Goal: Transaction & Acquisition: Obtain resource

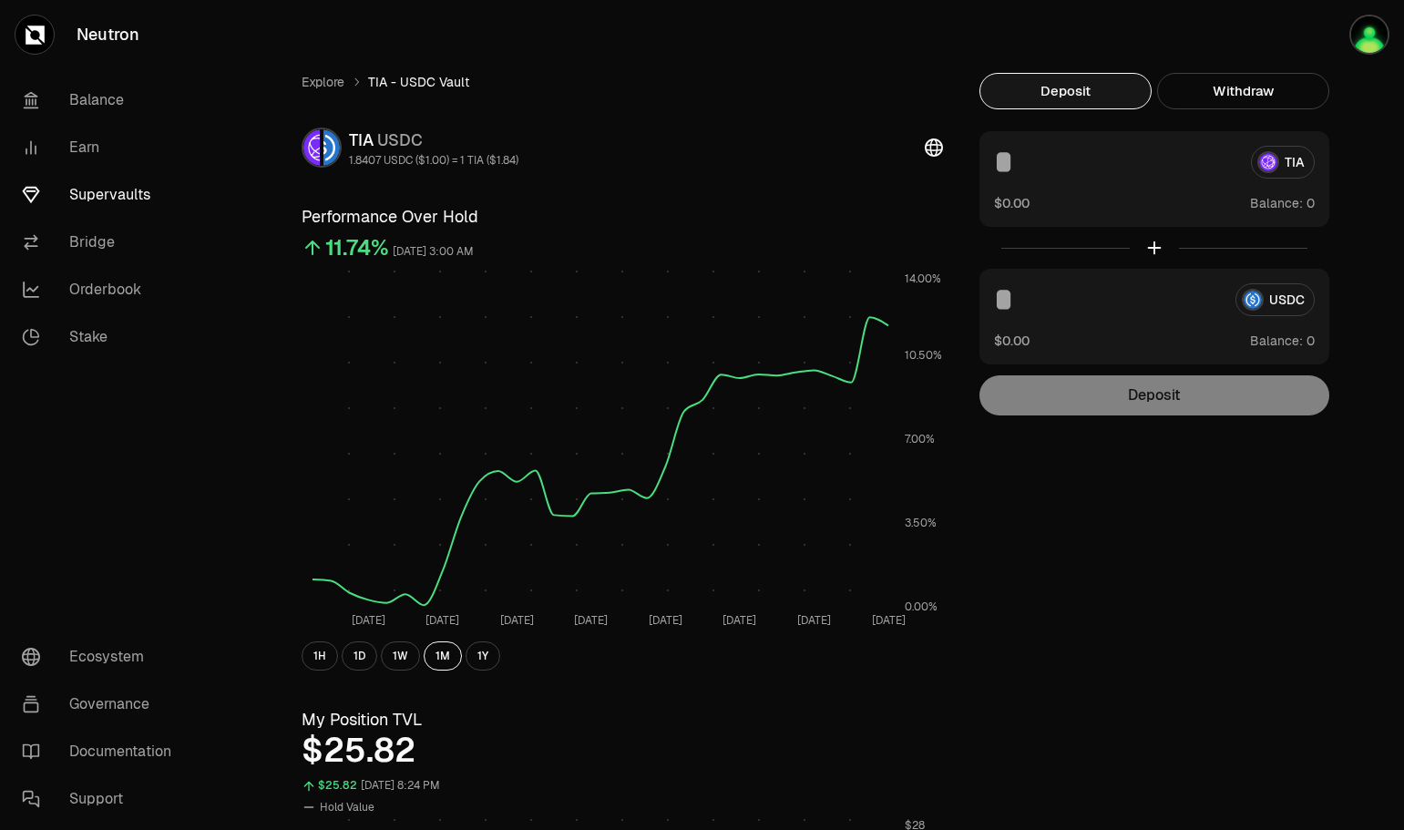
click at [1083, 87] on button "Deposit" at bounding box center [1066, 91] width 172 height 36
click at [1273, 160] on div "TIA" at bounding box center [1154, 162] width 321 height 33
click at [1371, 36] on img "button" at bounding box center [1370, 35] width 40 height 40
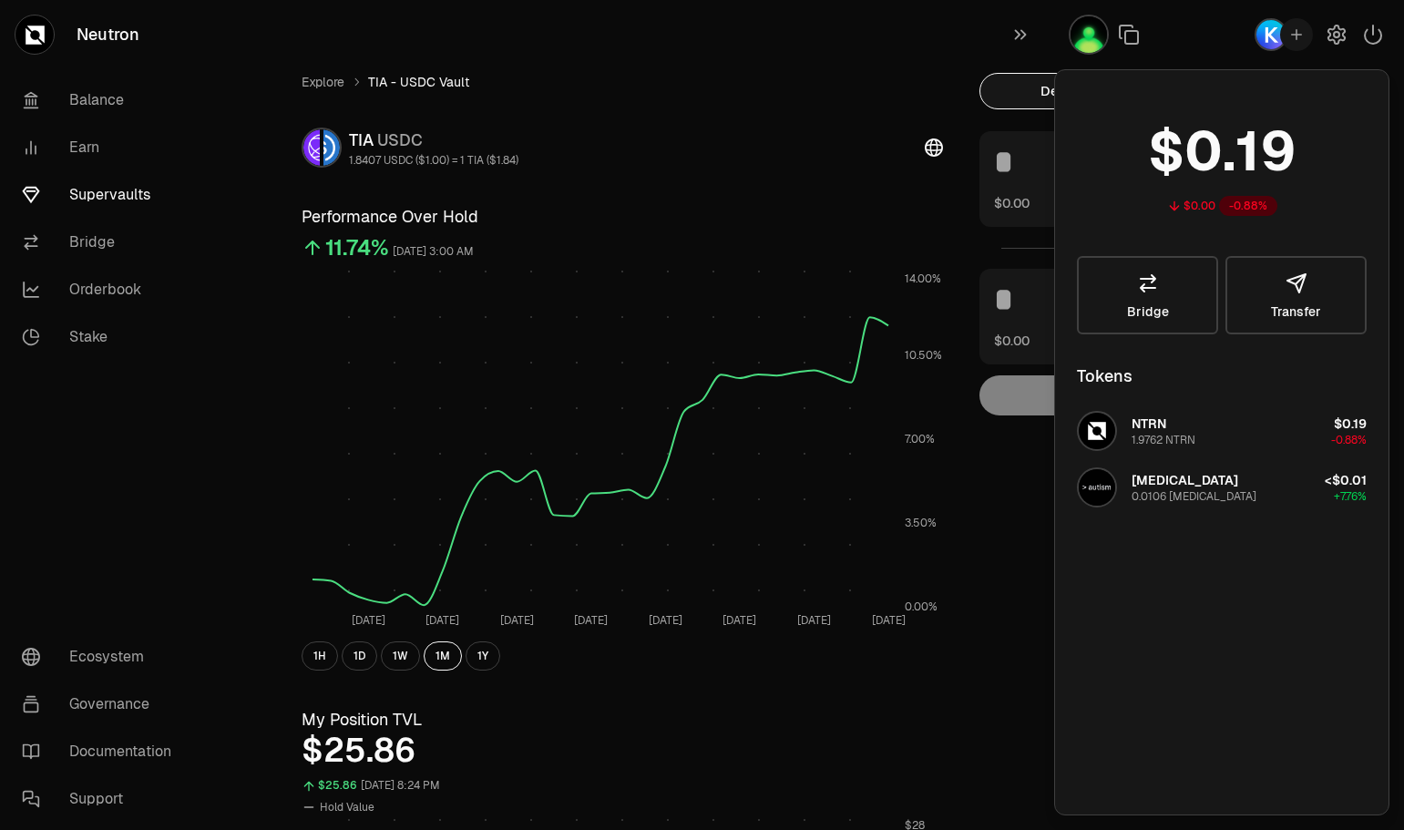
click at [1373, 36] on icon "button" at bounding box center [1373, 35] width 22 height 22
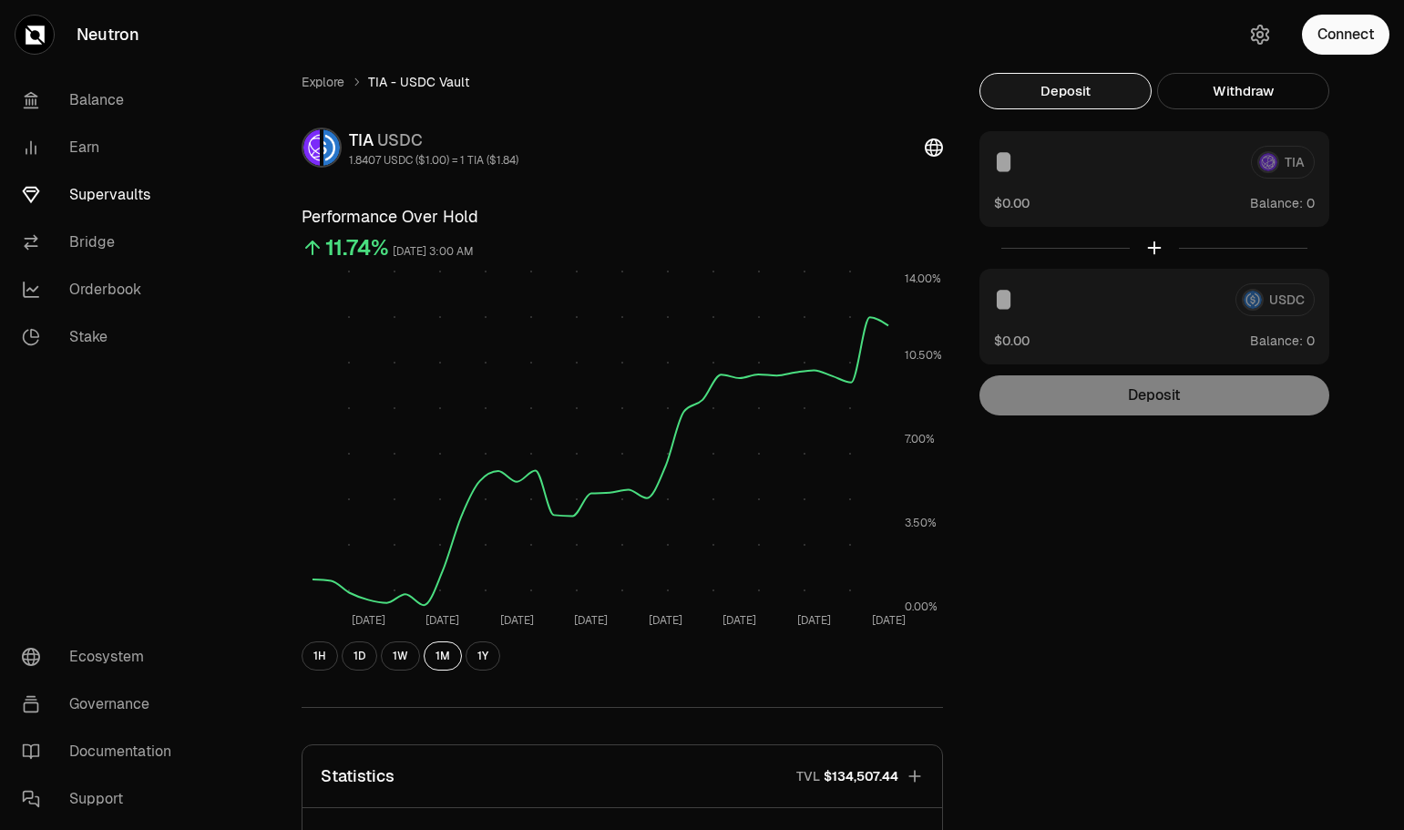
click at [1330, 37] on button "Connect" at bounding box center [1345, 35] width 87 height 40
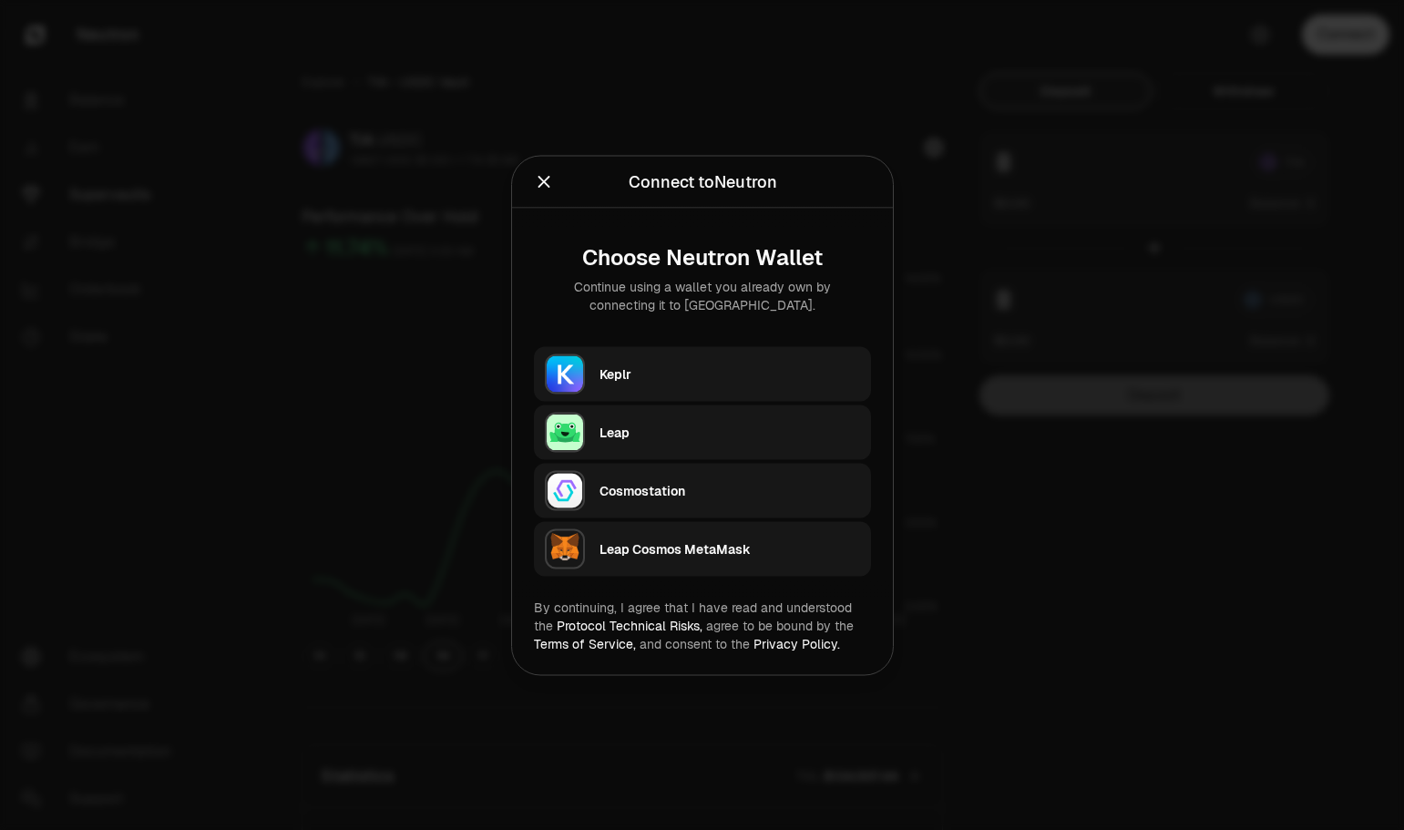
click at [683, 376] on div "Keplr" at bounding box center [730, 374] width 261 height 18
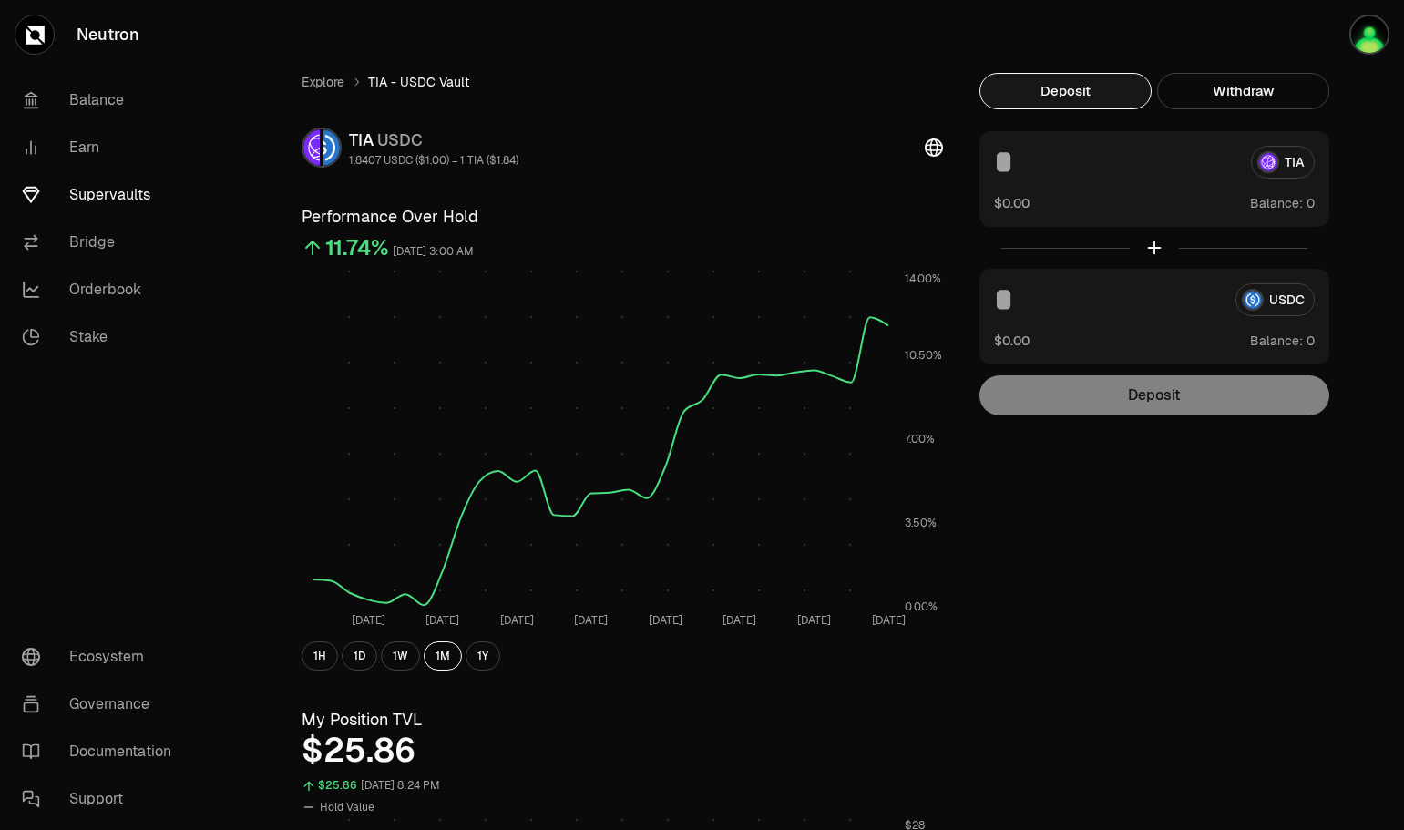
click at [94, 190] on link "Supervaults" at bounding box center [102, 194] width 190 height 47
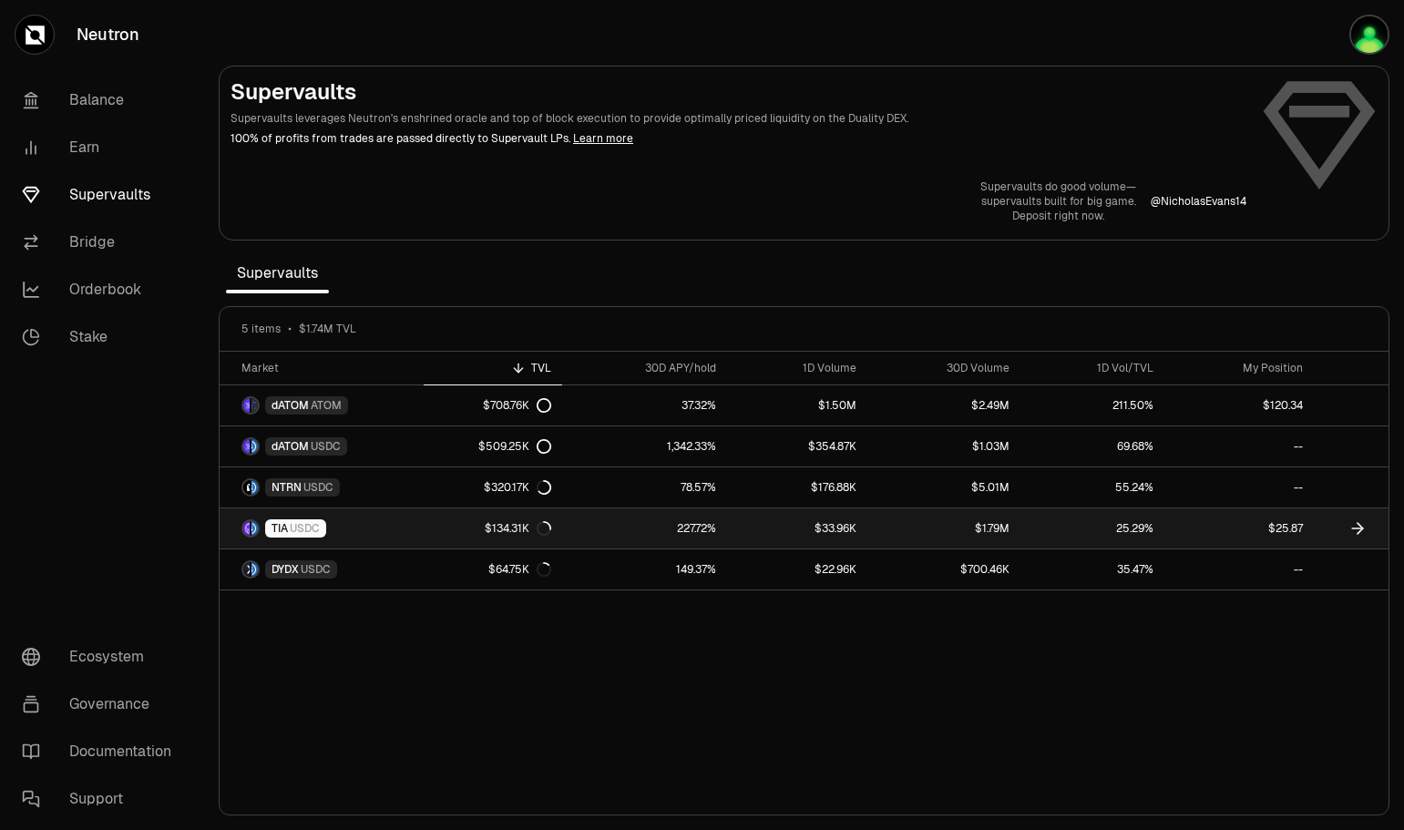
click at [884, 521] on link "$1.79M" at bounding box center [944, 528] width 153 height 40
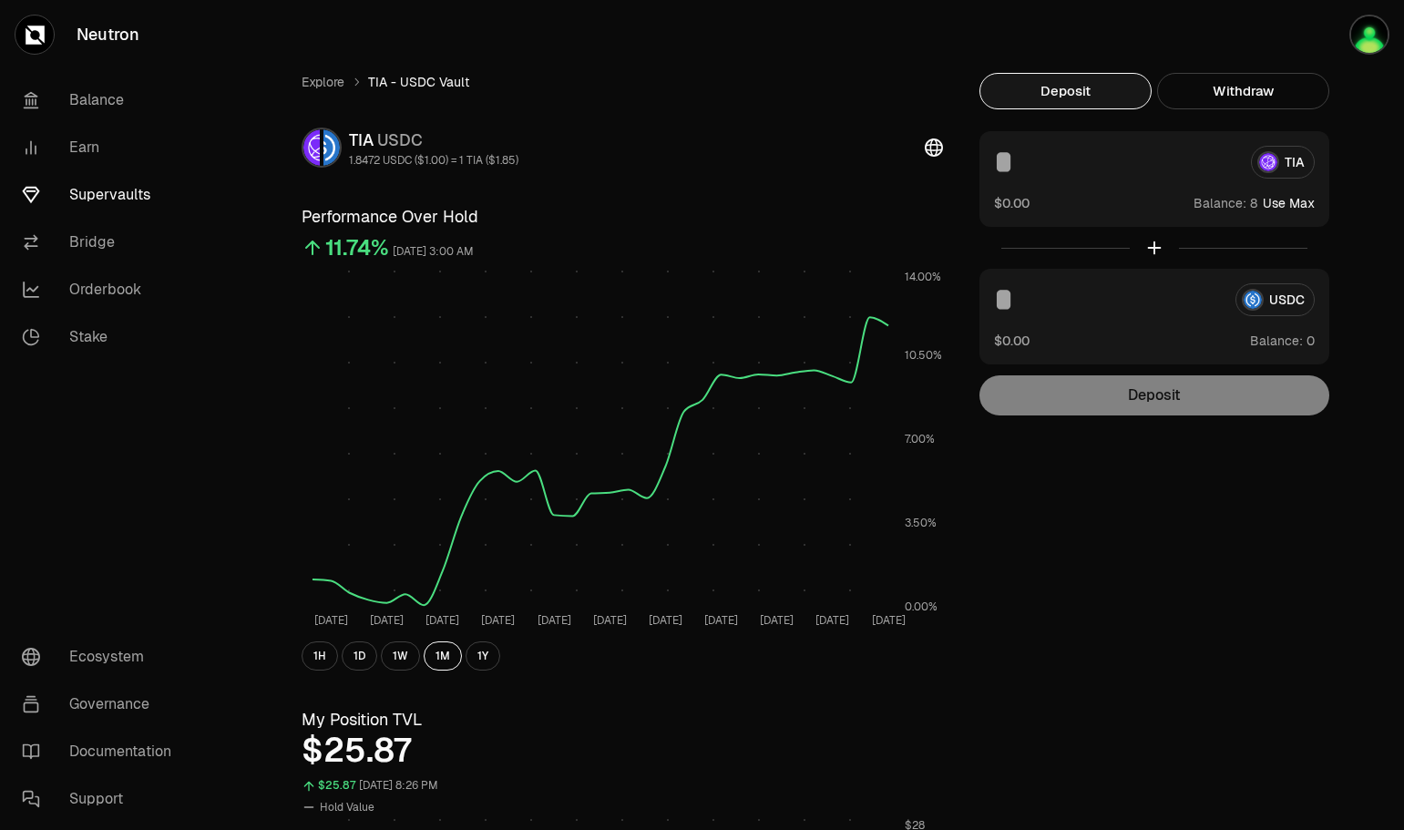
click at [1011, 157] on input at bounding box center [1115, 162] width 242 height 33
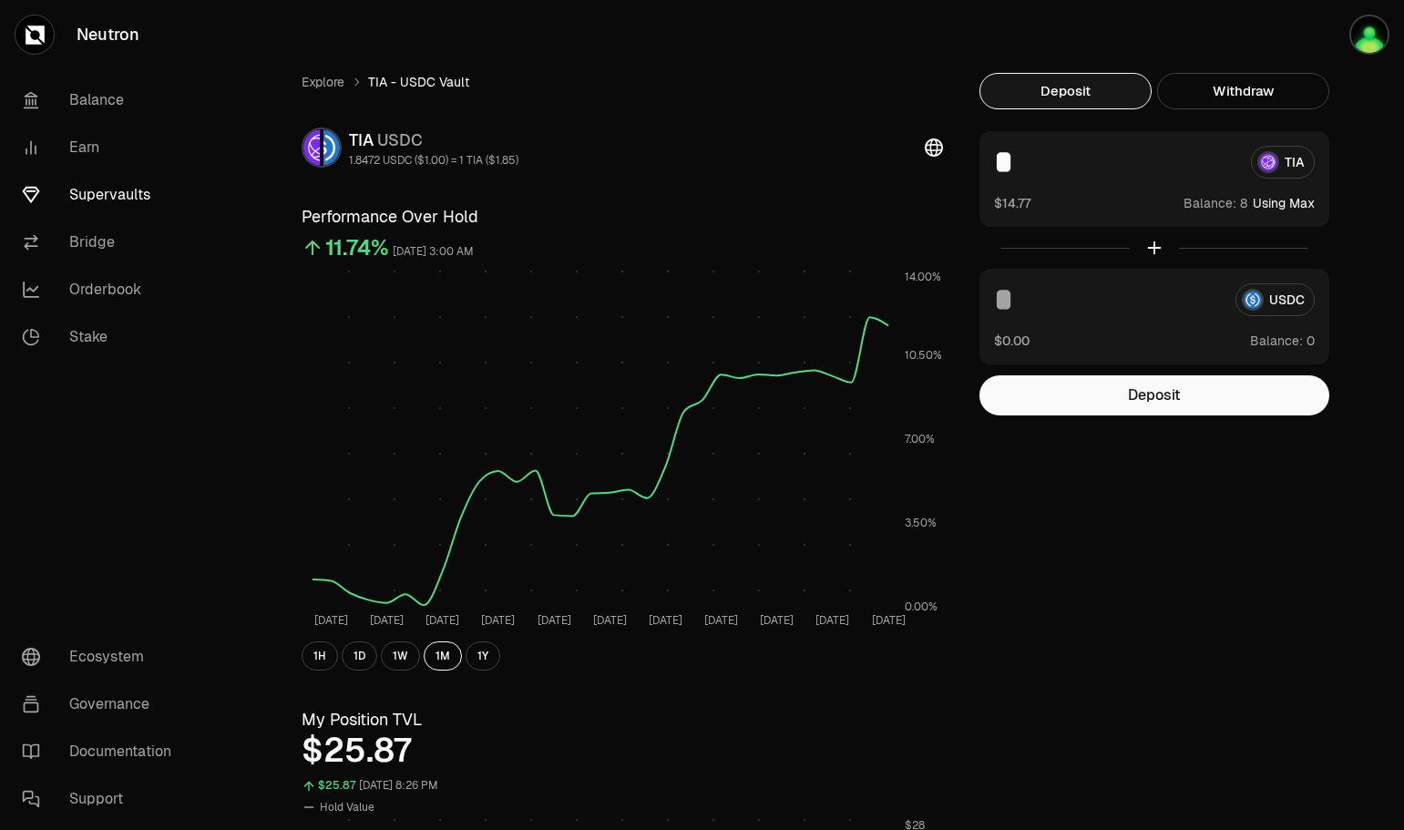
type input "*"
click at [1086, 399] on button "Deposit" at bounding box center [1155, 395] width 350 height 40
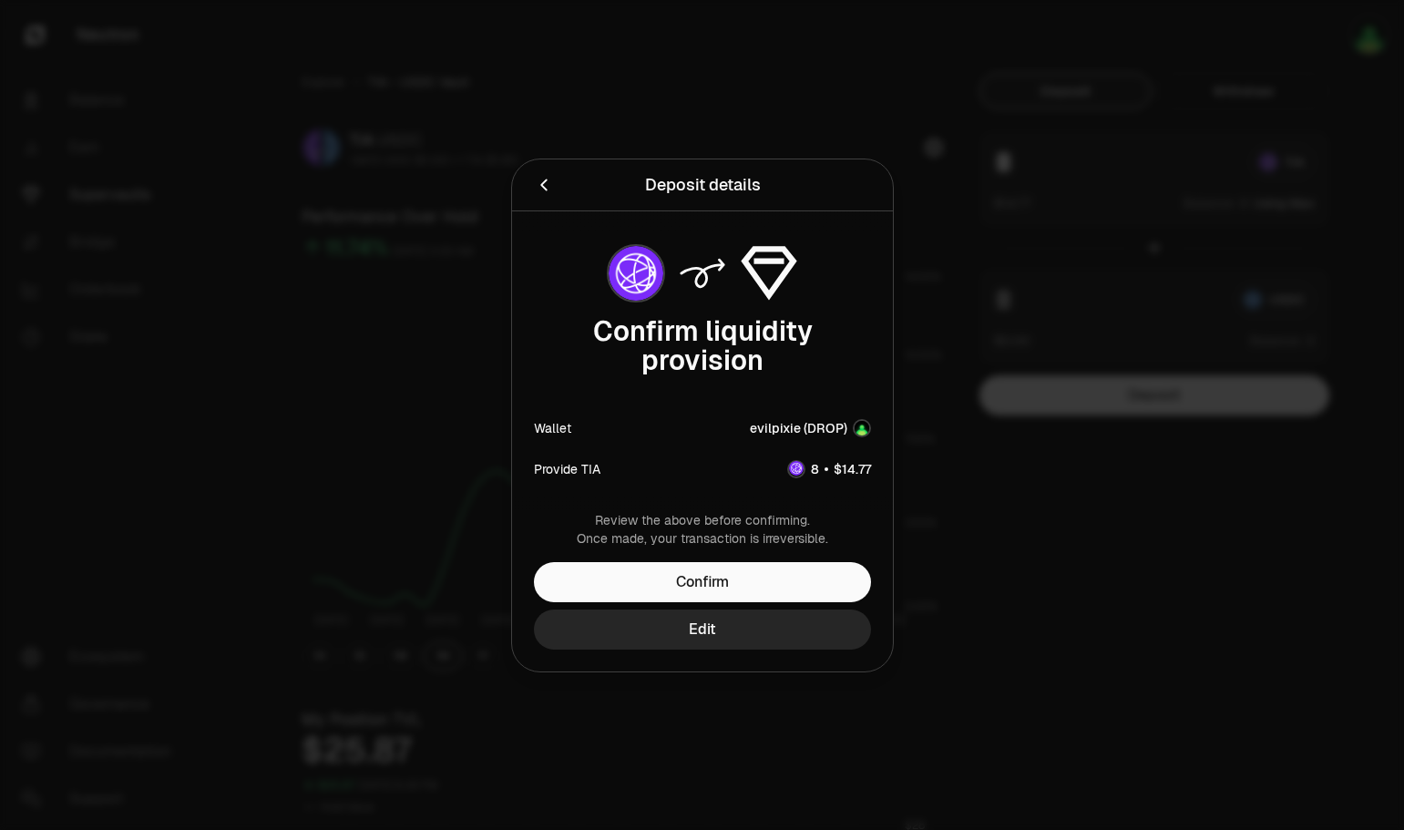
click at [709, 577] on button "Confirm" at bounding box center [702, 582] width 337 height 40
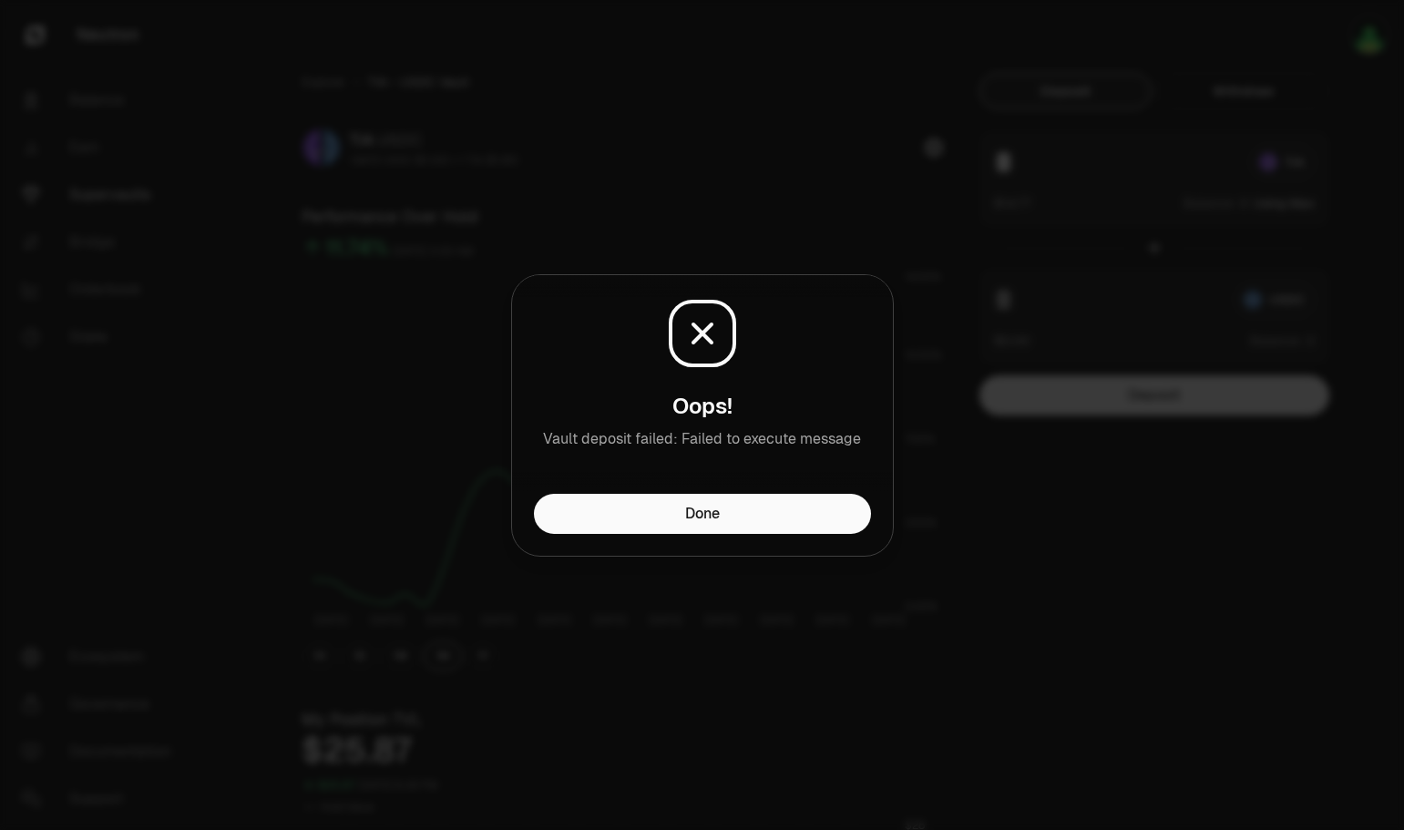
click at [1007, 497] on div at bounding box center [702, 415] width 1404 height 830
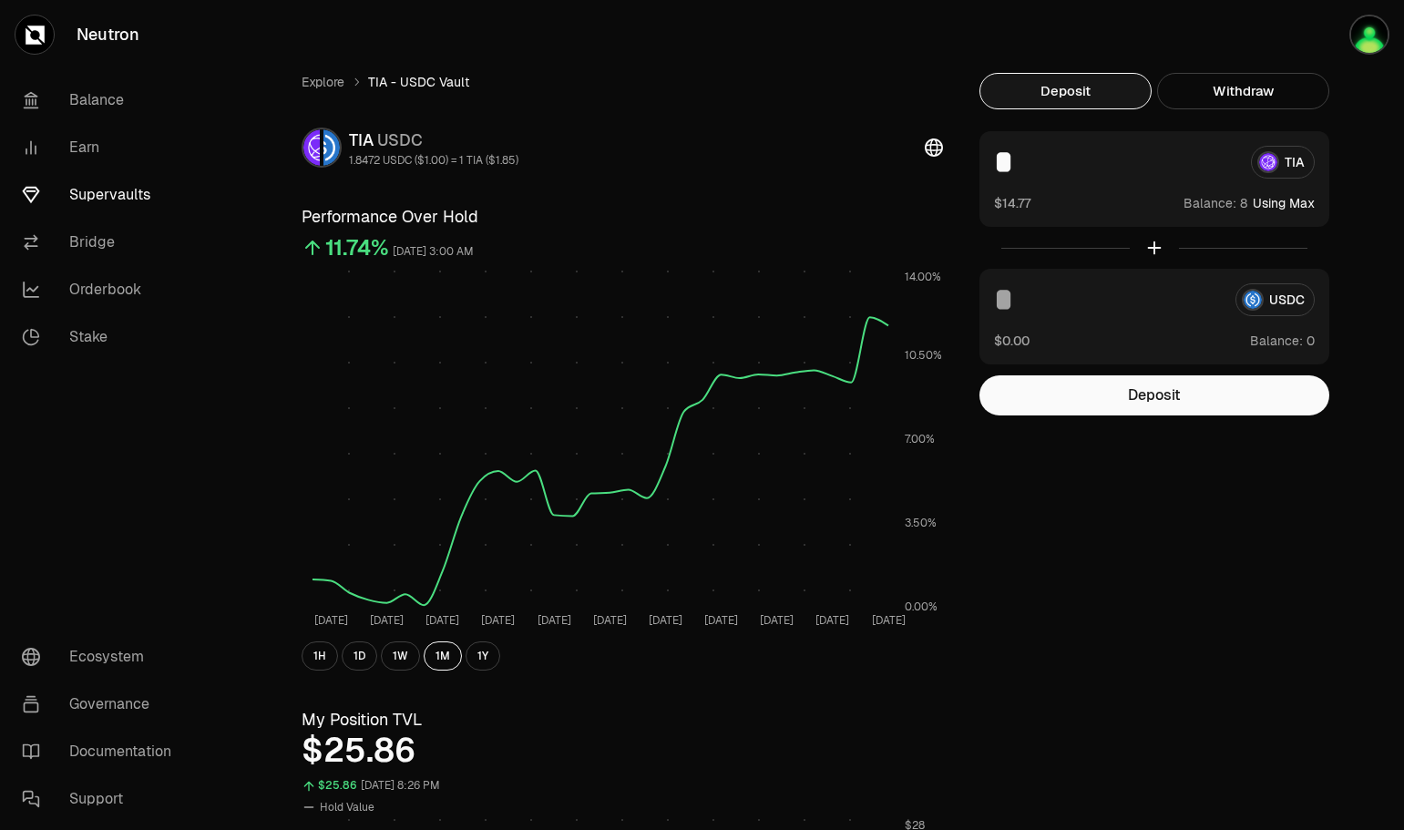
click at [1167, 398] on button "Deposit" at bounding box center [1155, 395] width 350 height 40
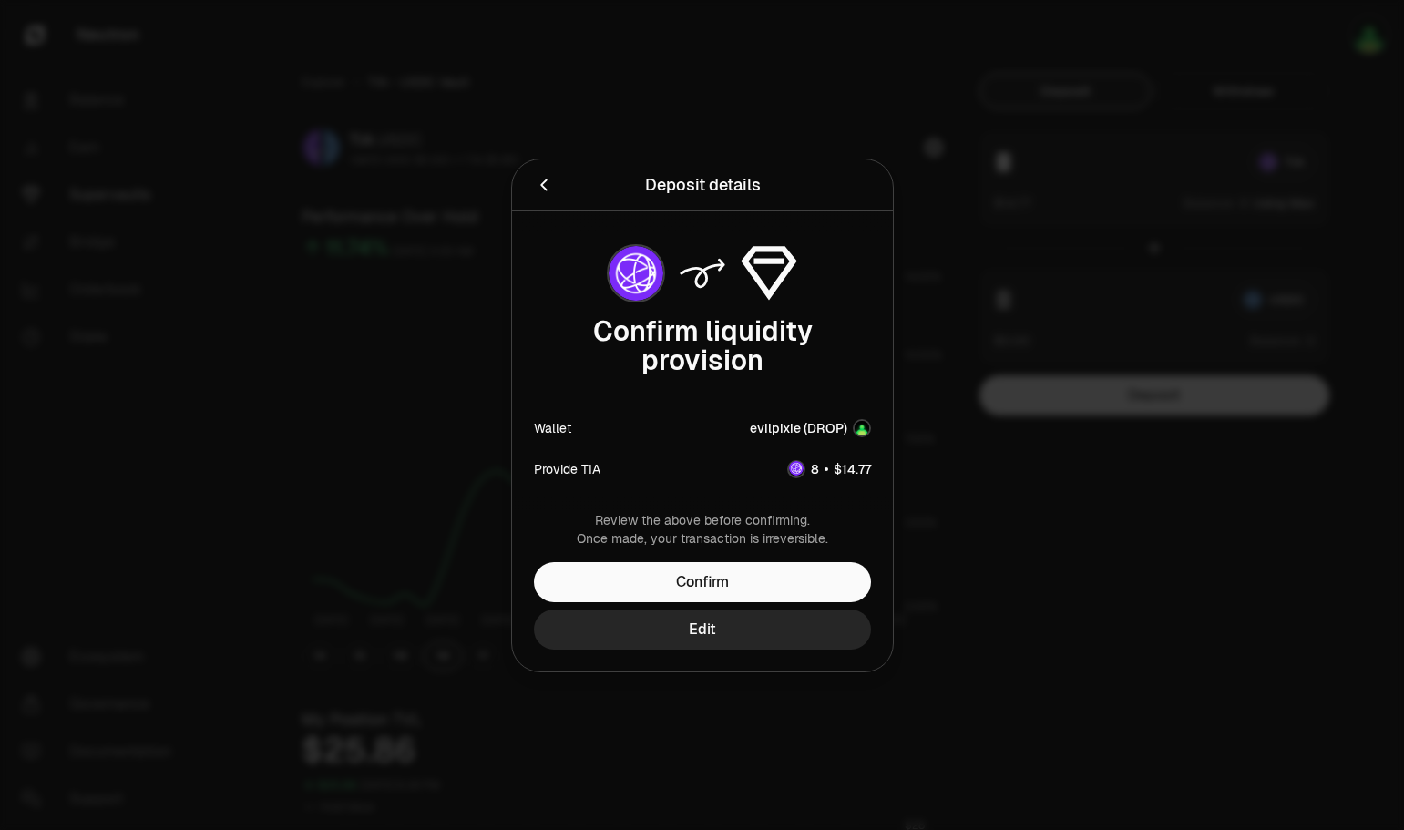
click at [730, 585] on button "Confirm" at bounding box center [702, 582] width 337 height 40
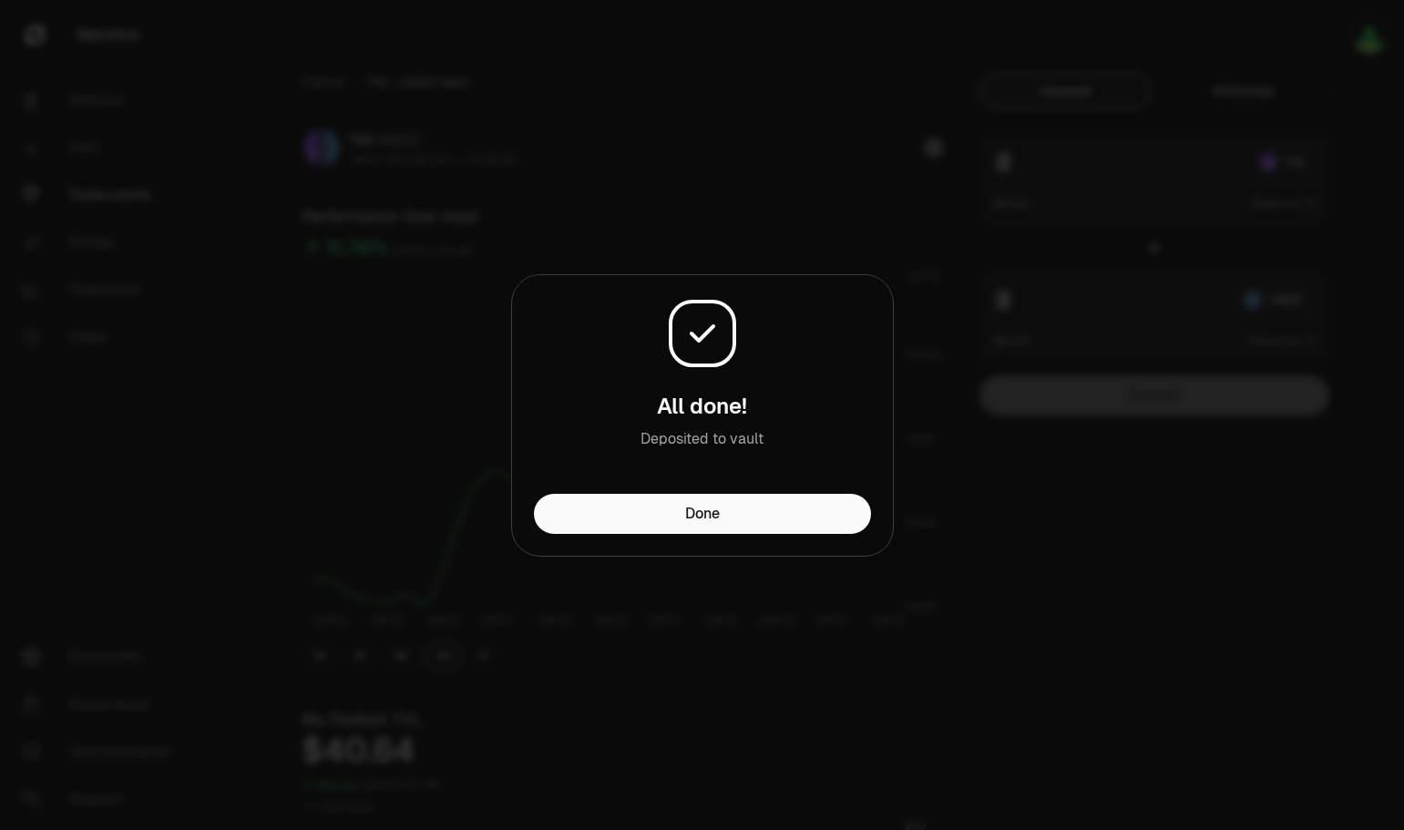
click at [711, 506] on button "Done" at bounding box center [702, 514] width 337 height 40
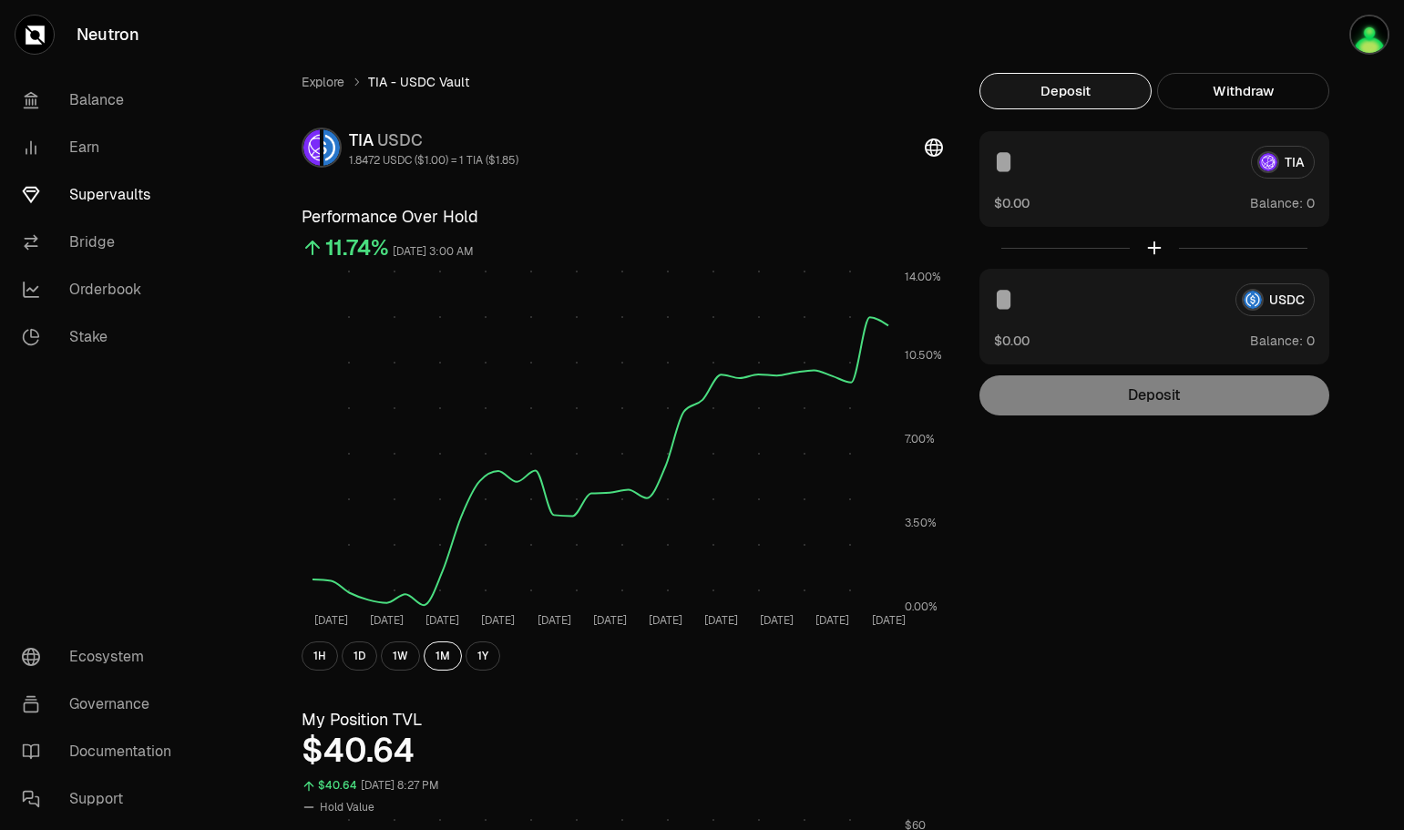
click at [108, 197] on link "Supervaults" at bounding box center [102, 194] width 190 height 47
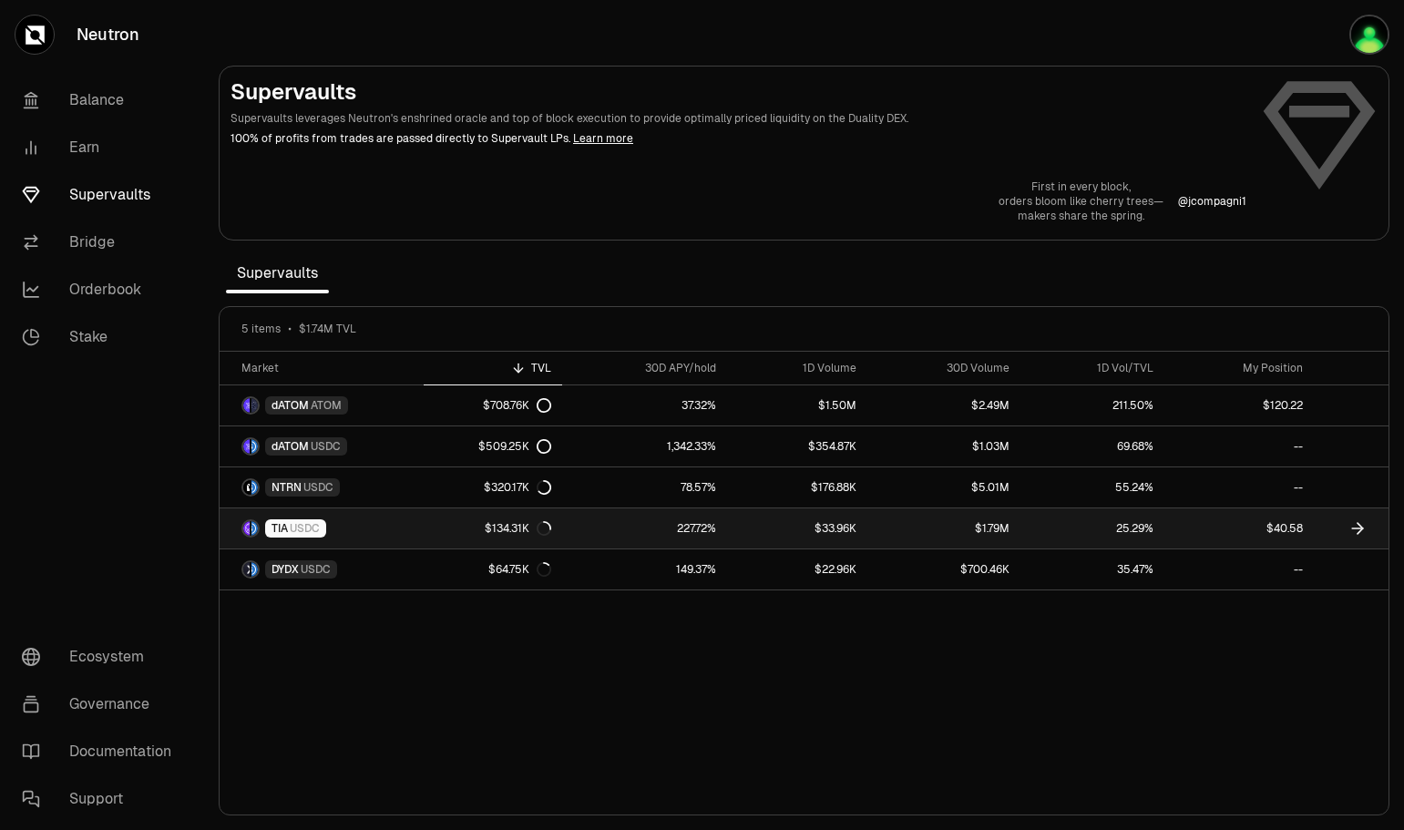
click at [589, 525] on link "227.72%" at bounding box center [644, 528] width 165 height 40
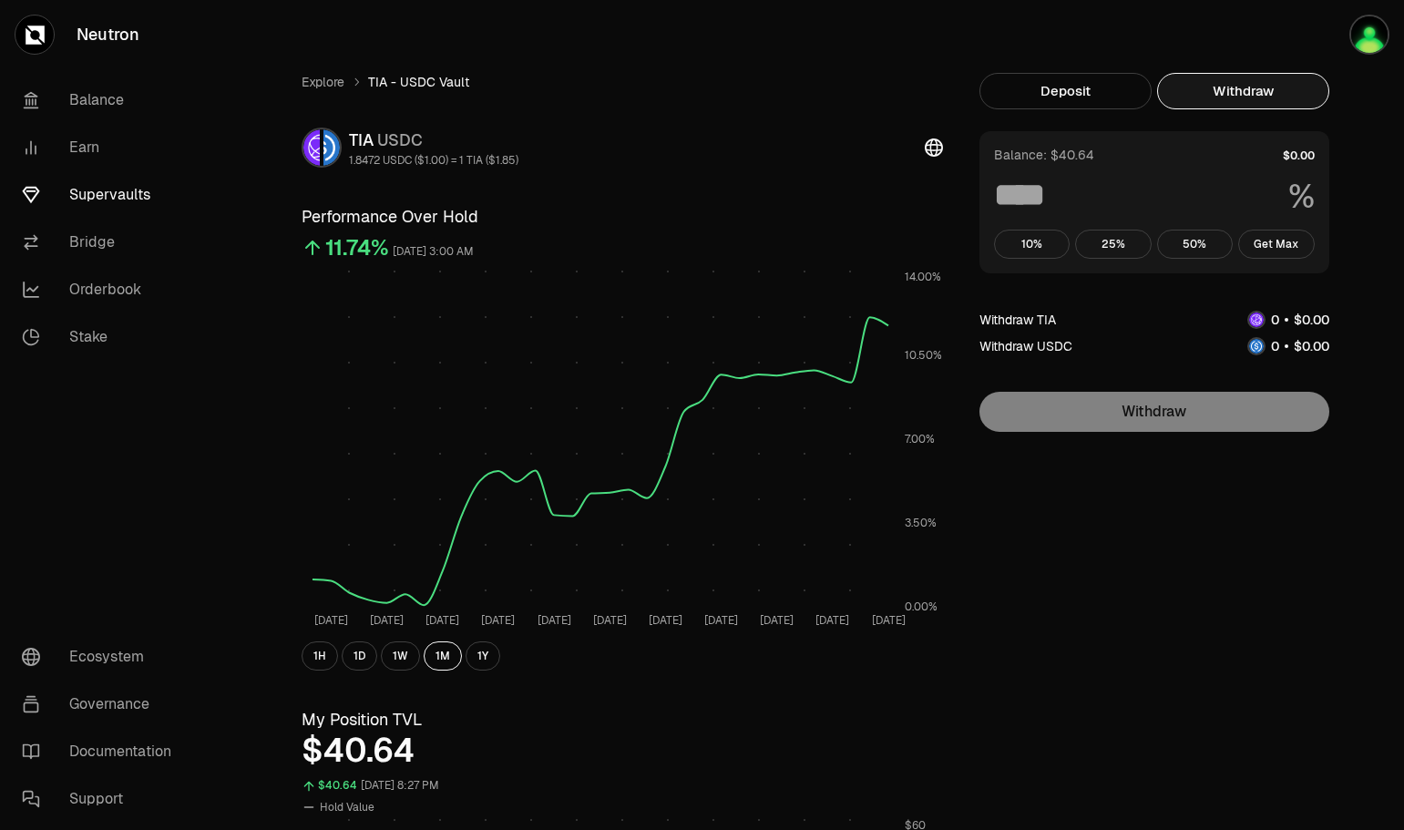
click at [1289, 96] on button "Withdraw" at bounding box center [1243, 91] width 172 height 36
click at [1277, 242] on button "Get Max" at bounding box center [1276, 244] width 77 height 29
type input "***"
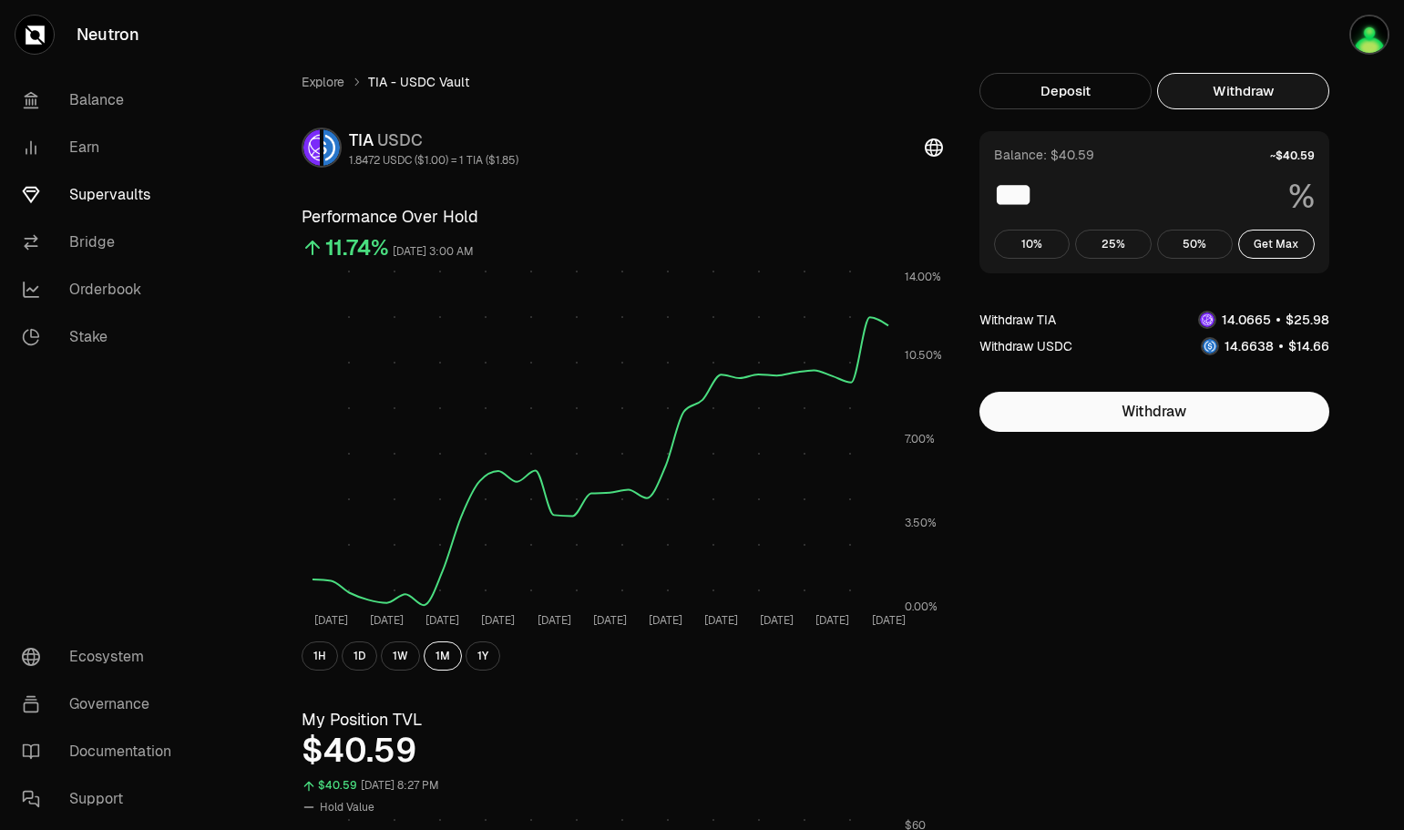
click at [323, 83] on link "Explore" at bounding box center [323, 82] width 43 height 18
